Goal: Use online tool/utility: Utilize a website feature to perform a specific function

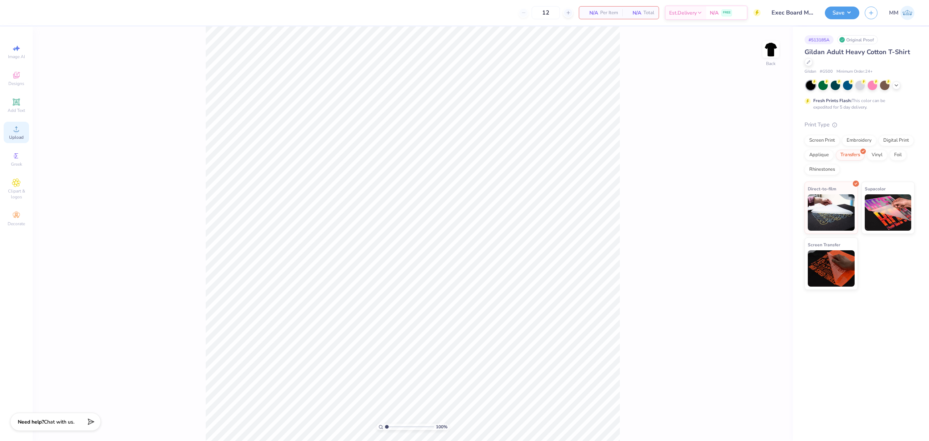
click at [18, 132] on icon at bounding box center [16, 128] width 9 height 9
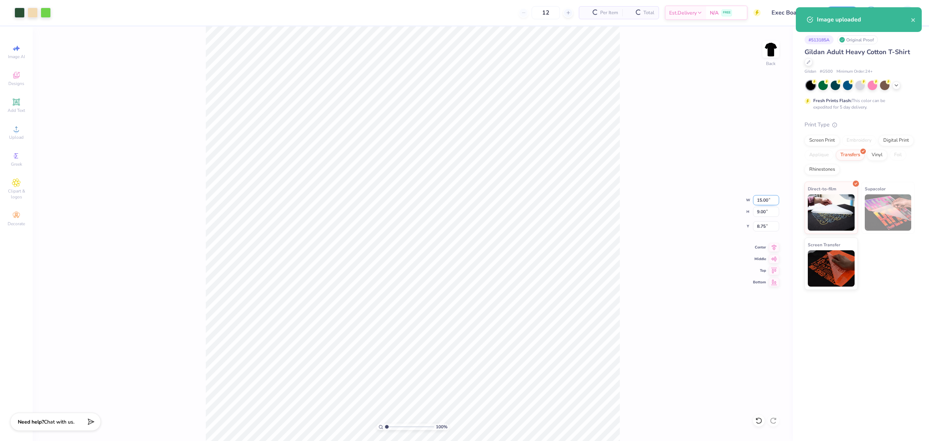
click at [761, 197] on input "15.00" at bounding box center [766, 200] width 26 height 10
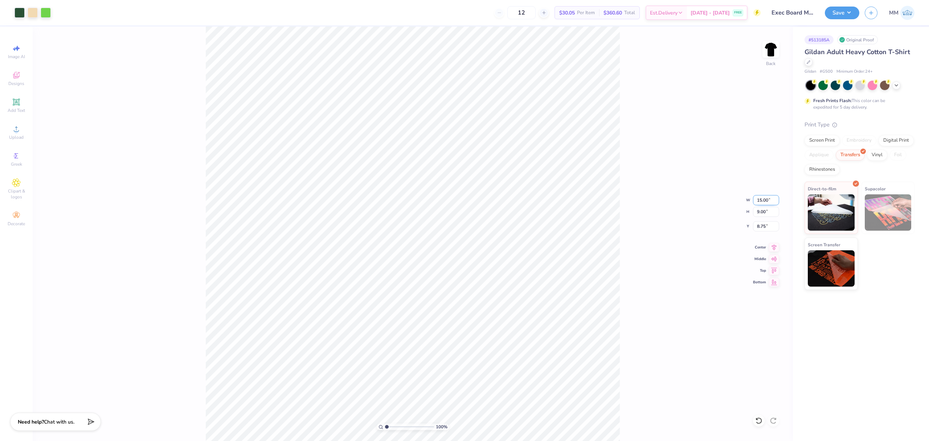
click at [761, 200] on input "15.00" at bounding box center [766, 200] width 26 height 10
type input "3.50"
type input "2.10"
click at [758, 227] on input "3.36" at bounding box center [766, 226] width 26 height 10
type input "3.00"
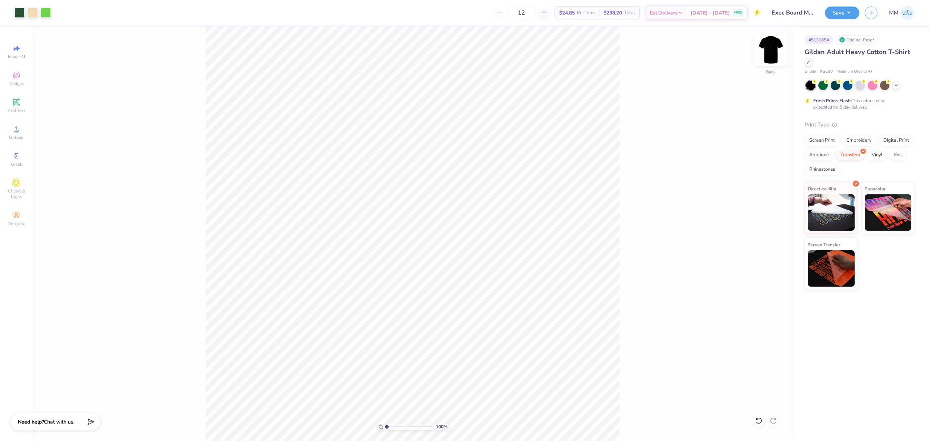
click at [782, 50] on img at bounding box center [770, 49] width 29 height 29
click at [19, 138] on span "Upload" at bounding box center [16, 137] width 15 height 6
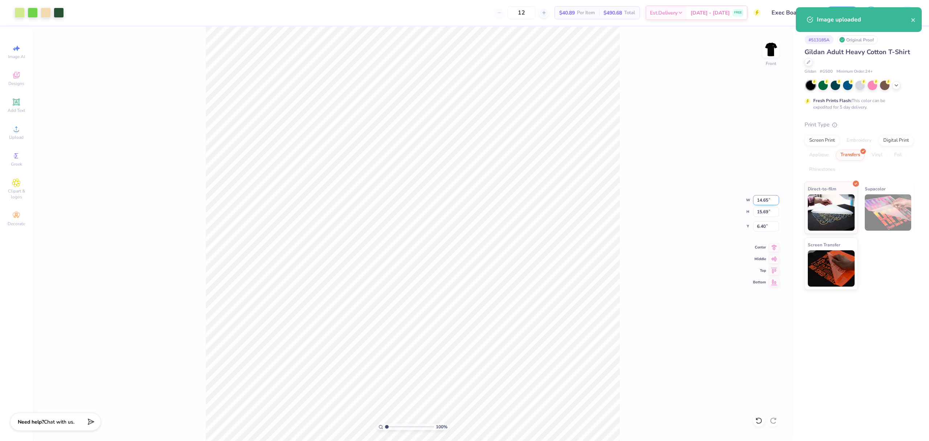
click at [757, 201] on input "14.65" at bounding box center [766, 200] width 26 height 10
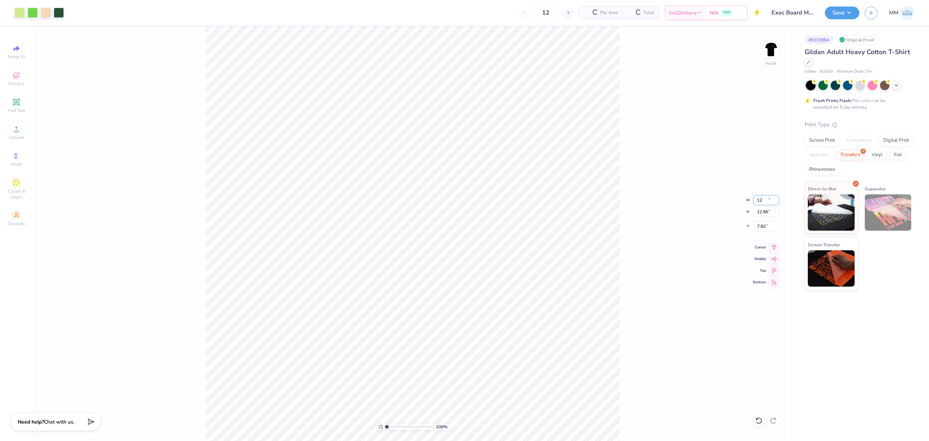
type input "12.00"
type input "12.86"
click at [766, 227] on input "7.82" at bounding box center [766, 226] width 26 height 10
type input "3.00"
click at [702, 220] on div "100 % Front W 12.00 12.00 " H 12.86 12.86 " Y 3.00 3.00 " Center Middle Top Bot…" at bounding box center [413, 233] width 760 height 414
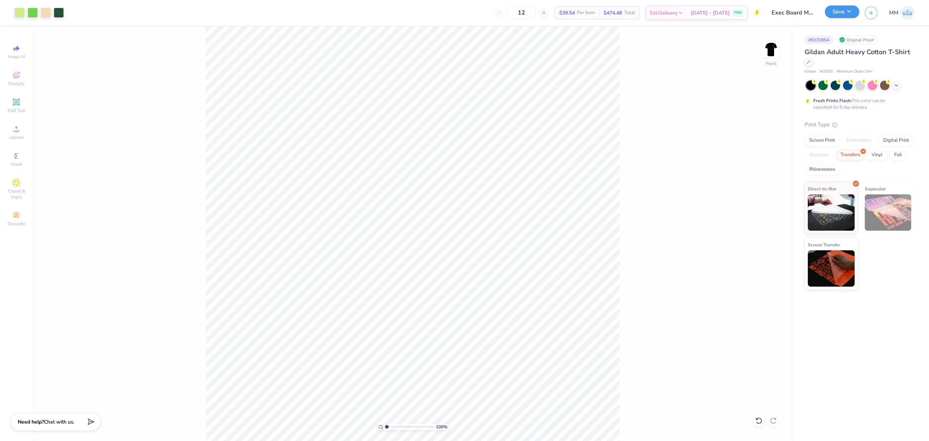
click at [838, 15] on button "Save" at bounding box center [842, 11] width 34 height 13
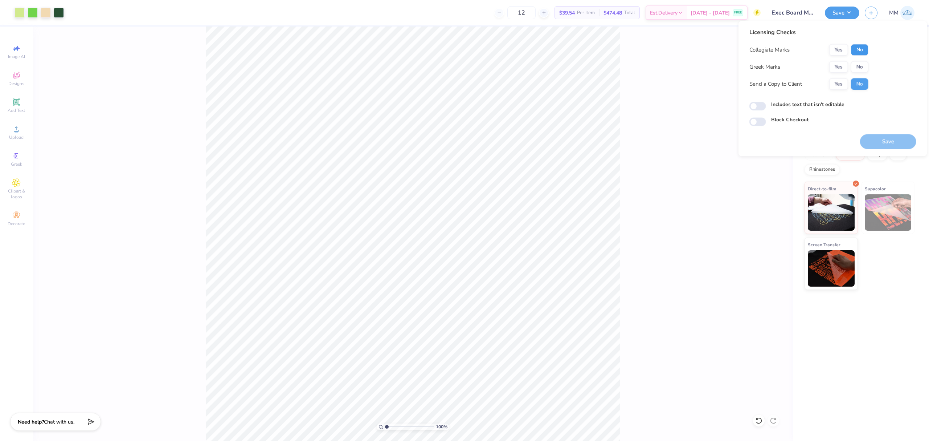
drag, startPoint x: 854, startPoint y: 51, endPoint x: 856, endPoint y: 60, distance: 9.2
click at [855, 51] on button "No" at bounding box center [859, 50] width 17 height 12
click at [856, 61] on button "No" at bounding box center [859, 67] width 17 height 12
click at [805, 105] on label "Includes text that isn't editable" at bounding box center [807, 105] width 73 height 8
click at [766, 105] on input "Includes text that isn't editable" at bounding box center [757, 106] width 17 height 9
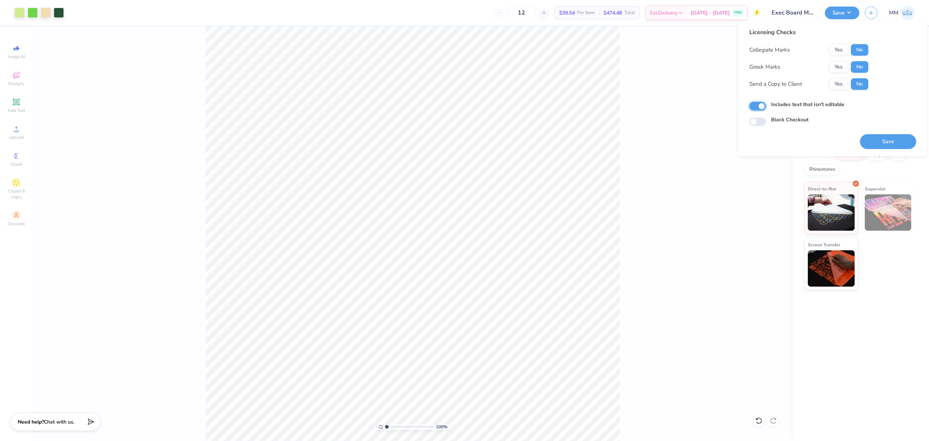
checkbox input "true"
click at [866, 140] on button "Save" at bounding box center [888, 141] width 56 height 15
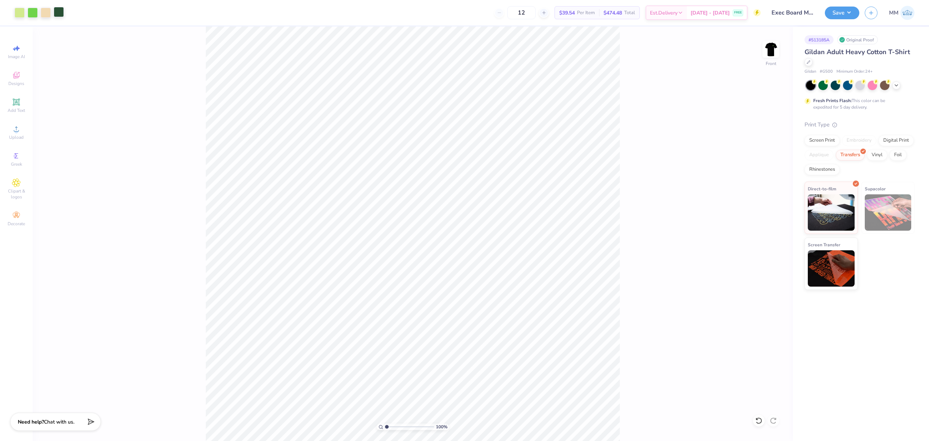
click at [58, 12] on div at bounding box center [59, 12] width 10 height 10
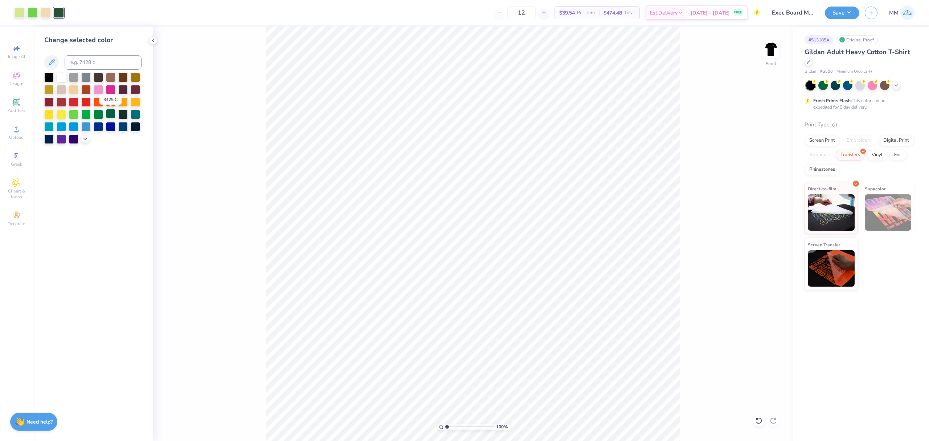
click at [113, 114] on div at bounding box center [110, 113] width 9 height 9
type input "1"
drag, startPoint x: 448, startPoint y: 429, endPoint x: 436, endPoint y: 433, distance: 12.3
click at [445, 430] on input "range" at bounding box center [469, 426] width 49 height 7
click at [60, 15] on div at bounding box center [59, 13] width 10 height 10
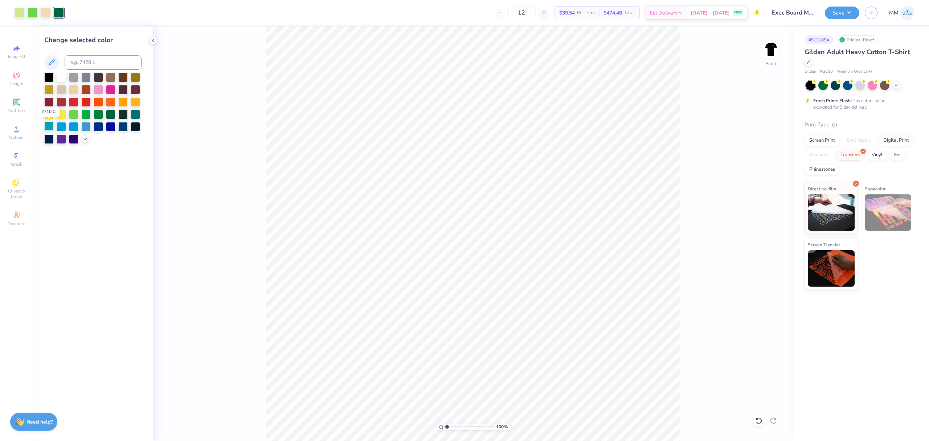
click at [50, 128] on div at bounding box center [48, 125] width 9 height 9
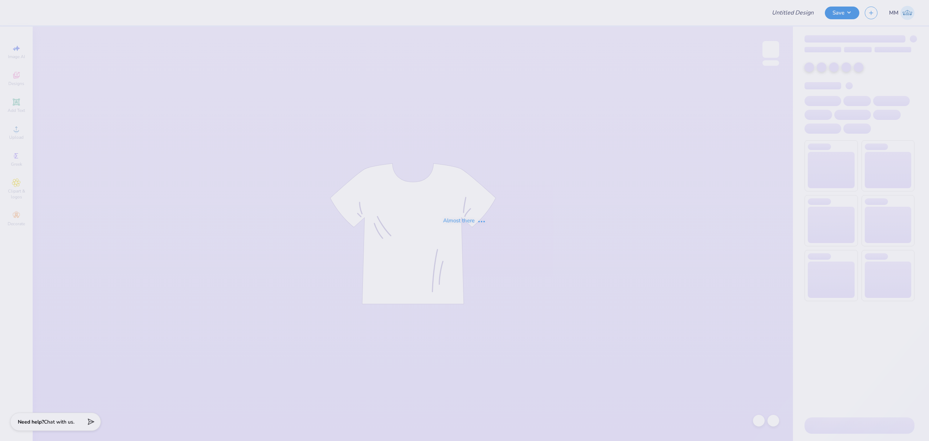
type input "Exec Board Merch"
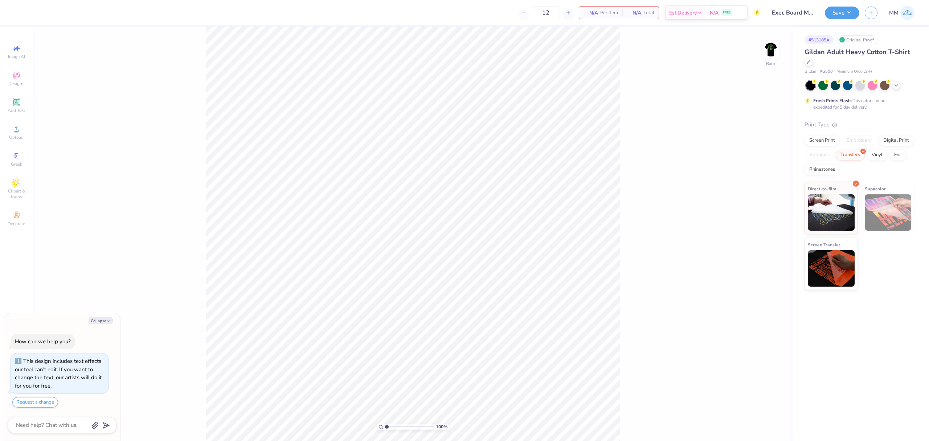
type textarea "x"
